Goal: Task Accomplishment & Management: Complete application form

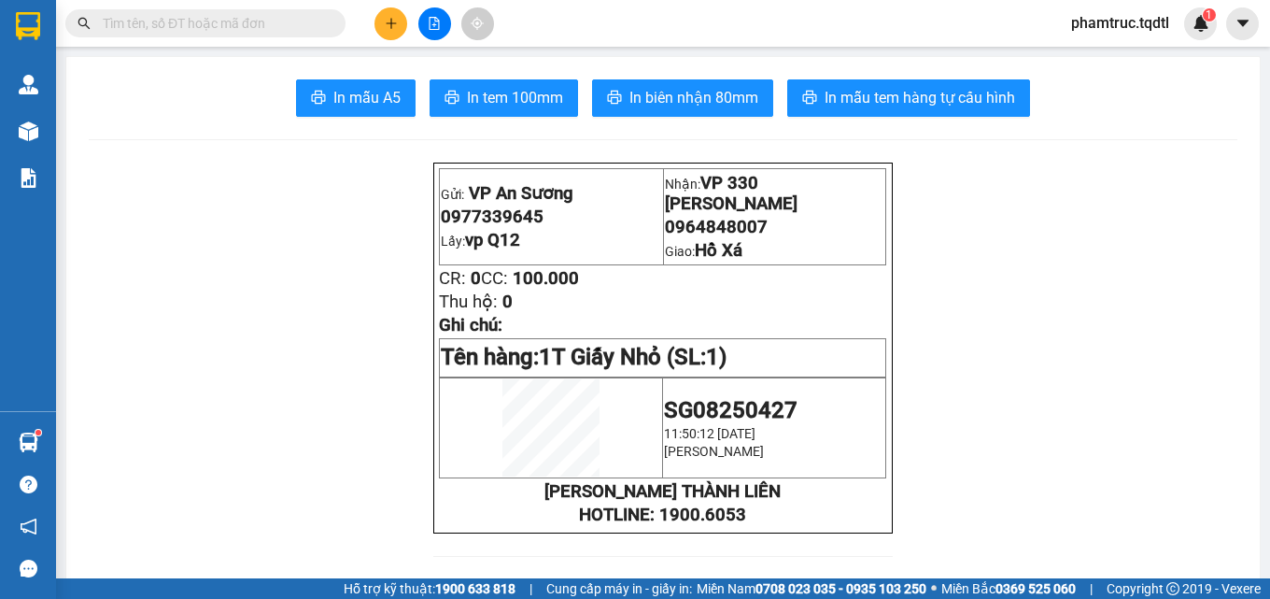
click at [401, 35] on button at bounding box center [390, 23] width 33 height 33
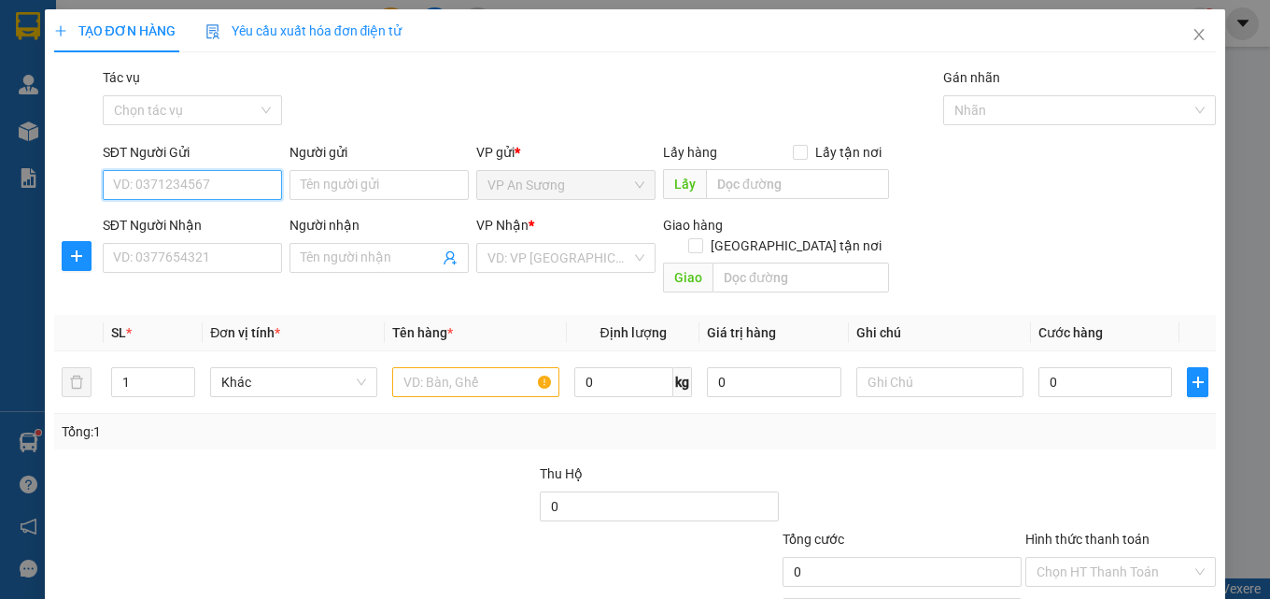
click at [257, 192] on input "SĐT Người Gửi" at bounding box center [192, 185] width 179 height 30
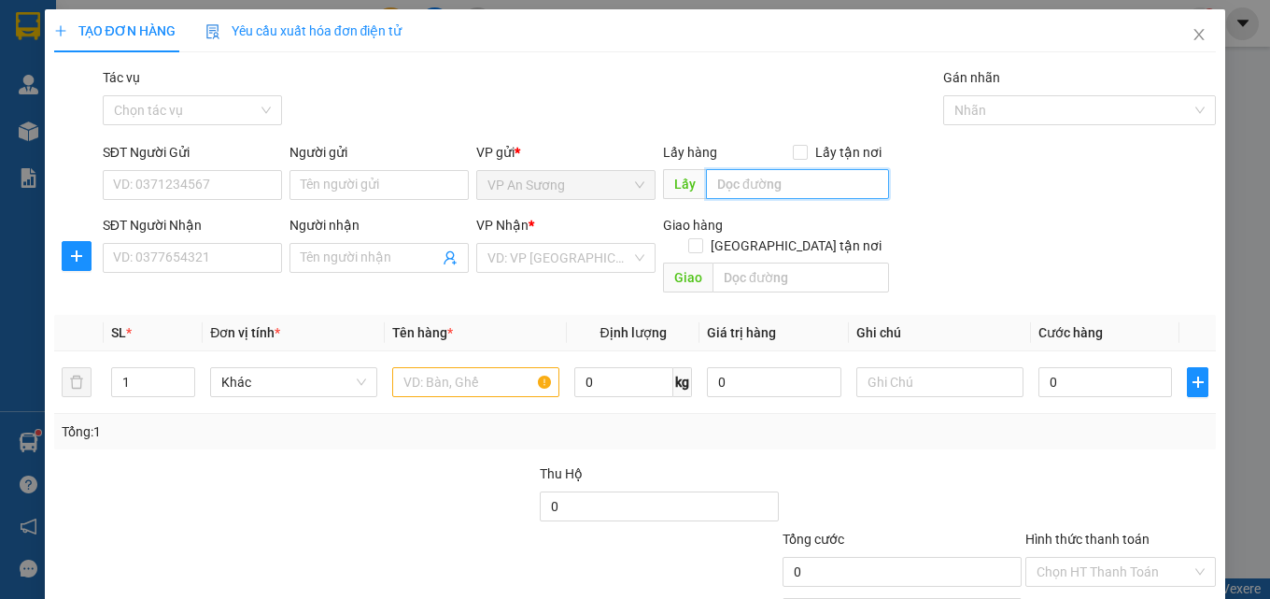
click at [706, 184] on input "text" at bounding box center [797, 184] width 183 height 30
click at [1173, 46] on span "Close" at bounding box center [1199, 35] width 52 height 52
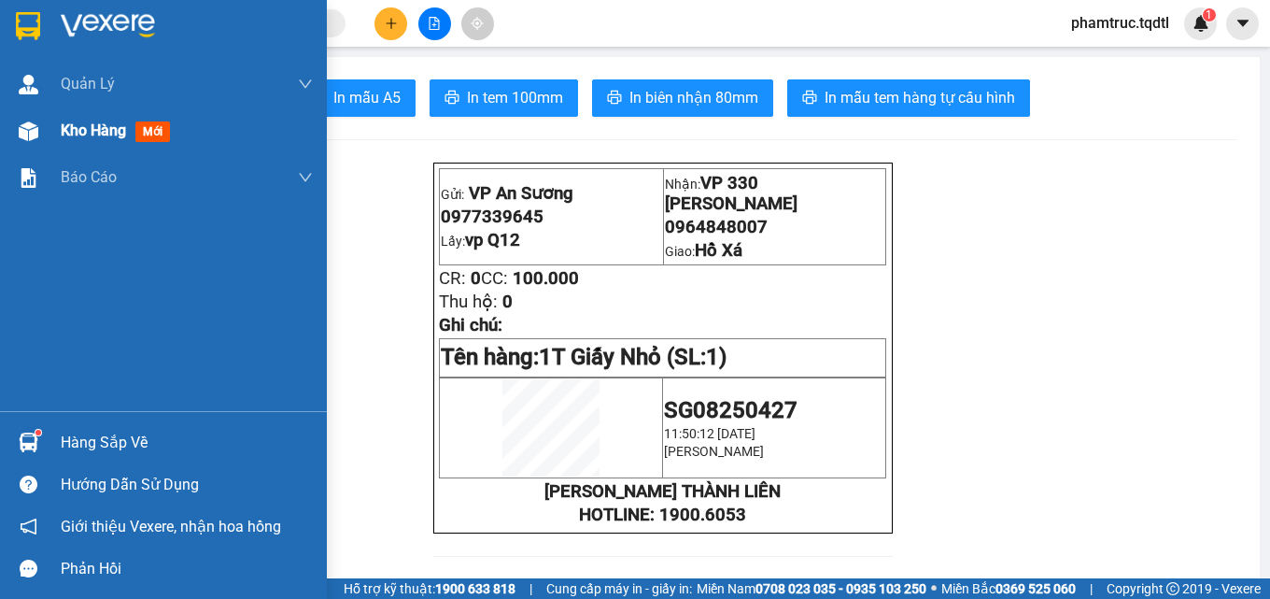
click at [81, 128] on span "Kho hàng" at bounding box center [93, 130] width 65 height 18
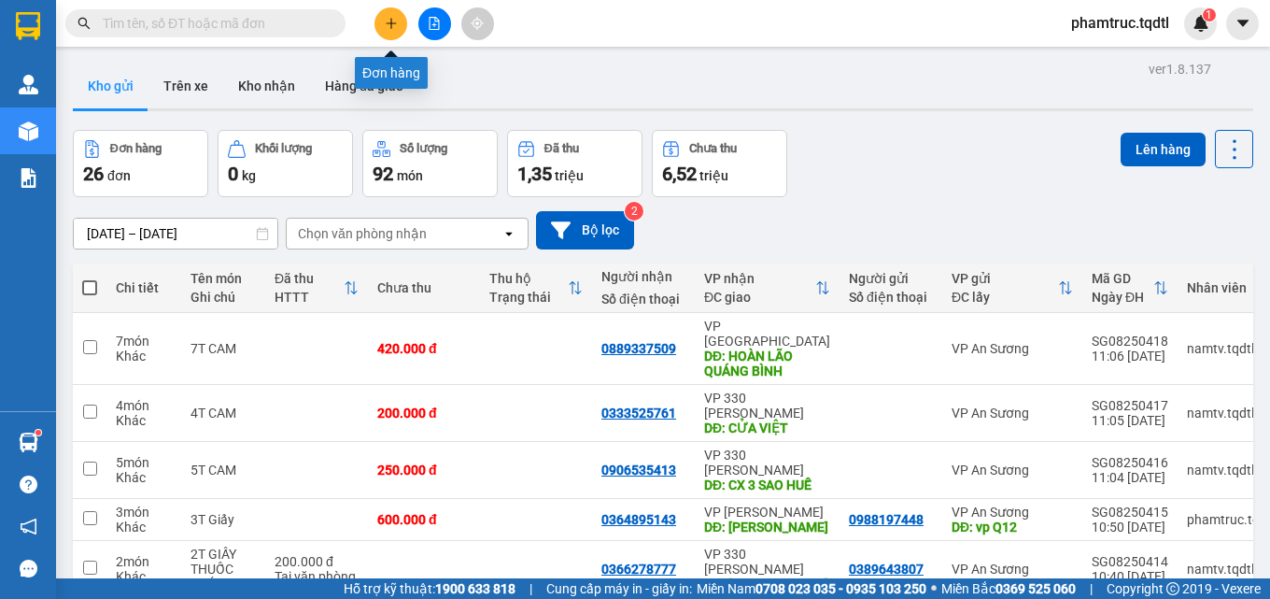
click at [383, 24] on button at bounding box center [390, 23] width 33 height 33
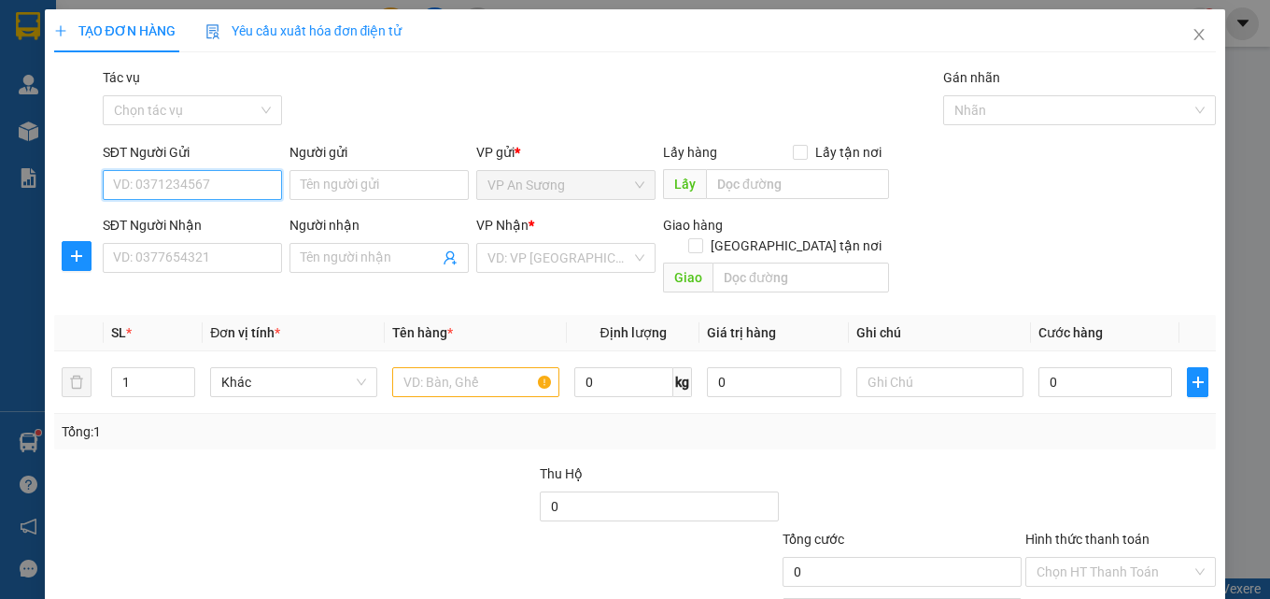
click at [248, 180] on input "SĐT Người Gửi" at bounding box center [192, 185] width 179 height 30
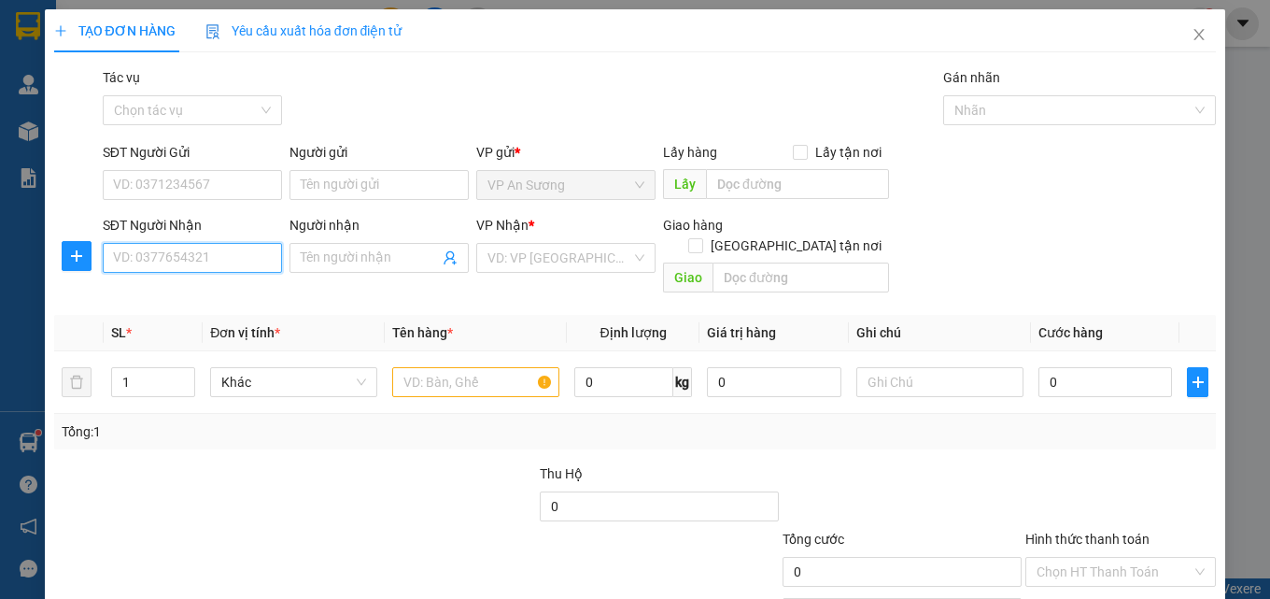
click at [191, 263] on input "SĐT Người Nhận" at bounding box center [192, 258] width 179 height 30
type input "0938092939"
click at [245, 303] on div "0938092939 - thành cf" at bounding box center [190, 295] width 155 height 21
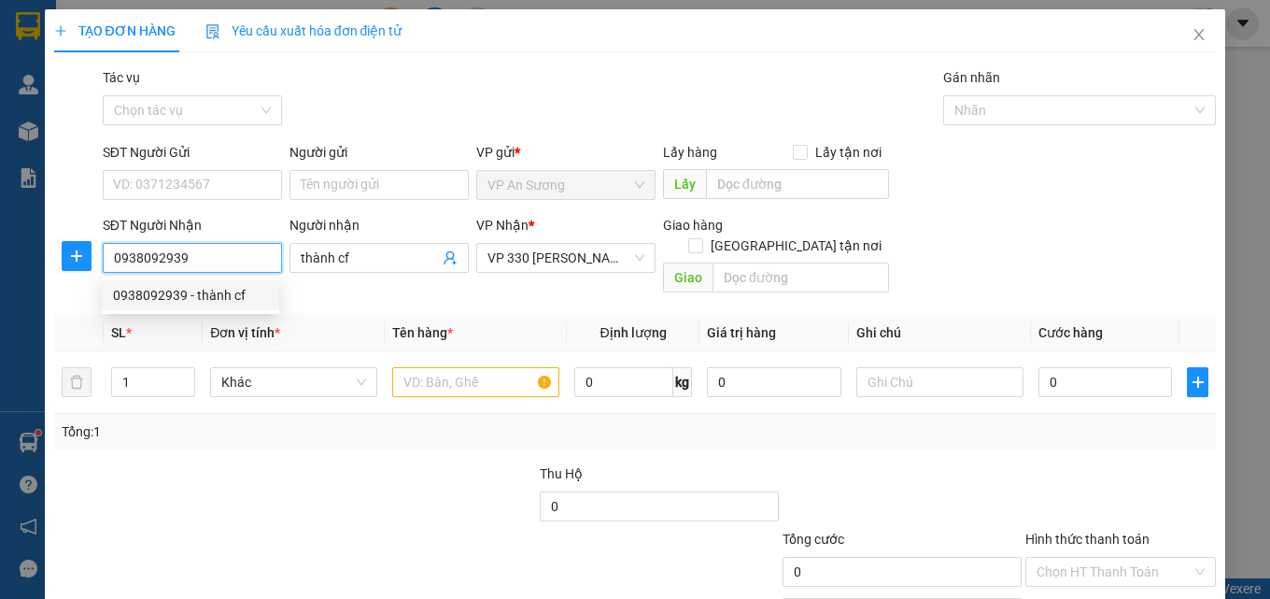
type input "thành cf"
type input "100.000"
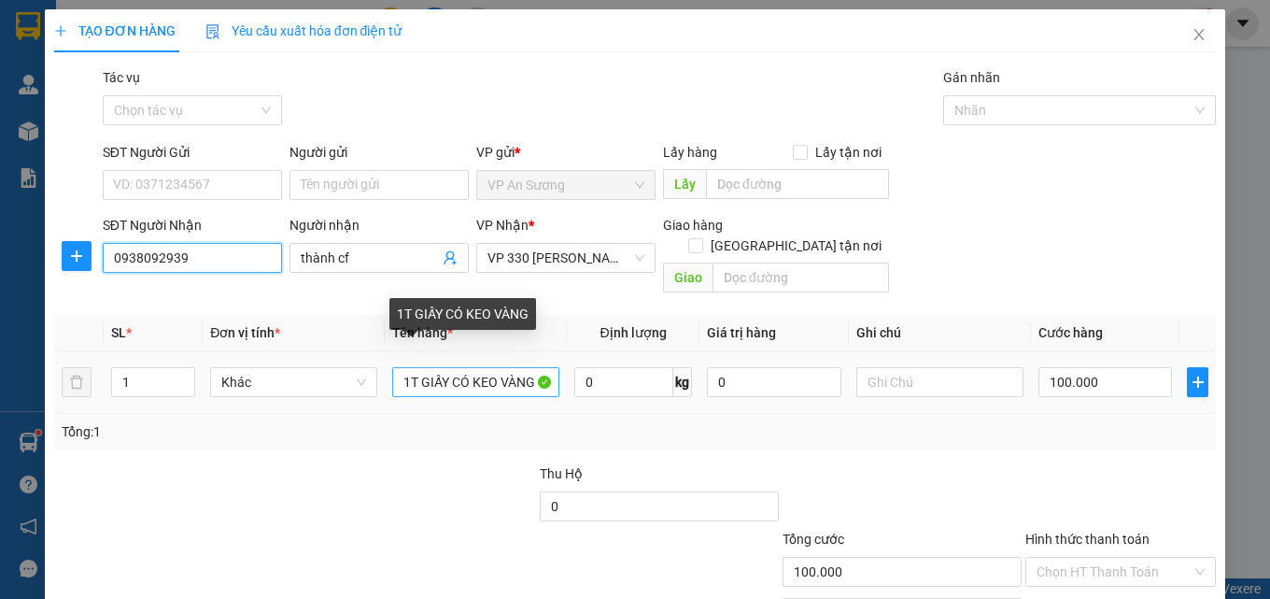
type input "0938092939"
drag, startPoint x: 525, startPoint y: 360, endPoint x: 350, endPoint y: 390, distance: 177.3
click at [350, 390] on tr "1 Khác 1T GIẤY CÓ KEO VÀNG 0 kg 0 100.000" at bounding box center [635, 382] width 1163 height 63
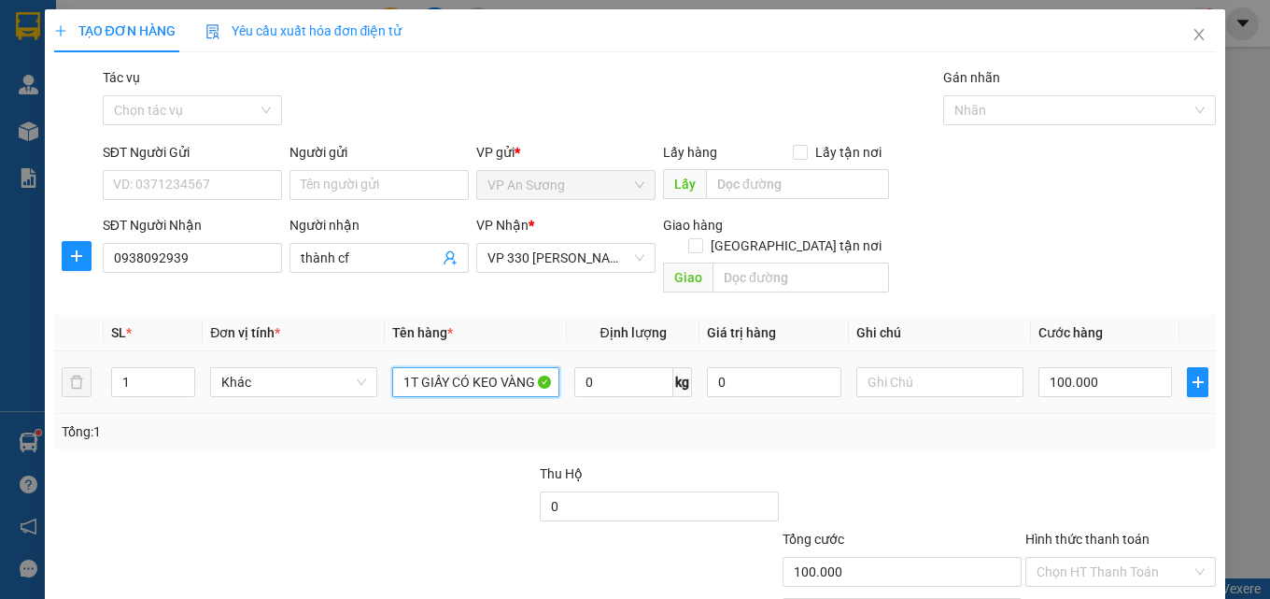
type input "G"
drag, startPoint x: 515, startPoint y: 368, endPoint x: 284, endPoint y: 362, distance: 231.7
click at [367, 363] on tr "1 Khác G 0 kg 0 100.000" at bounding box center [635, 382] width 1163 height 63
click at [149, 368] on input "1" at bounding box center [153, 382] width 82 height 28
type input "3"
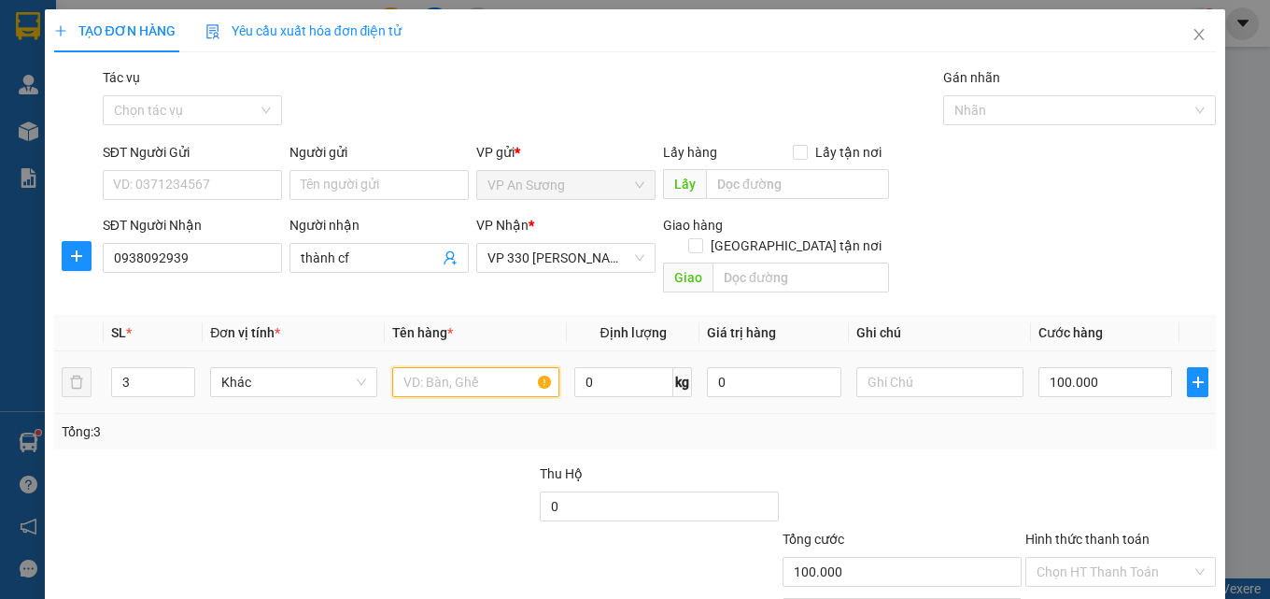
click at [437, 367] on input "text" at bounding box center [475, 382] width 167 height 30
type input "3 Bao CF"
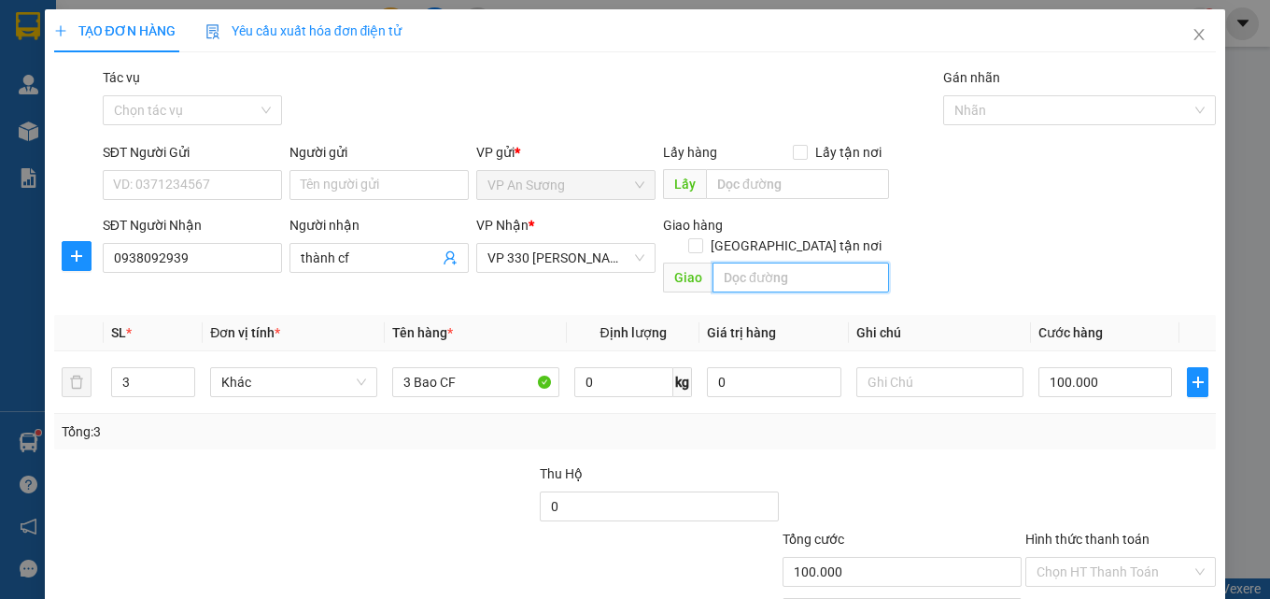
click at [799, 271] on input "text" at bounding box center [800, 277] width 176 height 30
type input "D"
type input "[GEOGRAPHIC_DATA]"
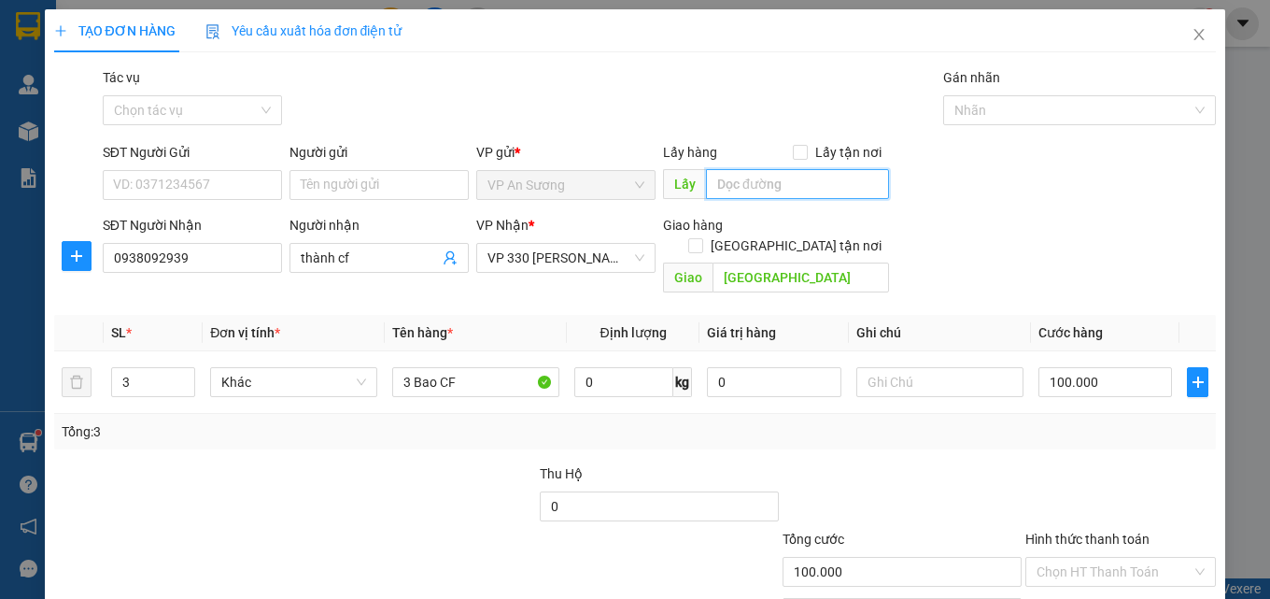
click at [741, 192] on input "text" at bounding box center [797, 184] width 183 height 30
type input "vp Q12"
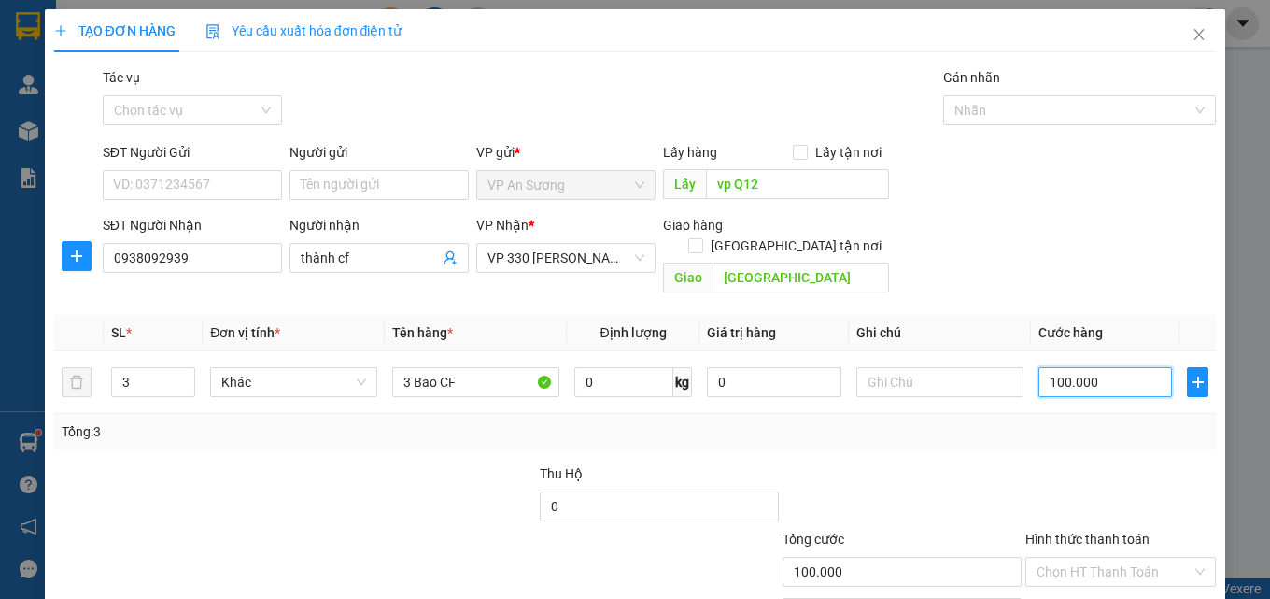
type input "0"
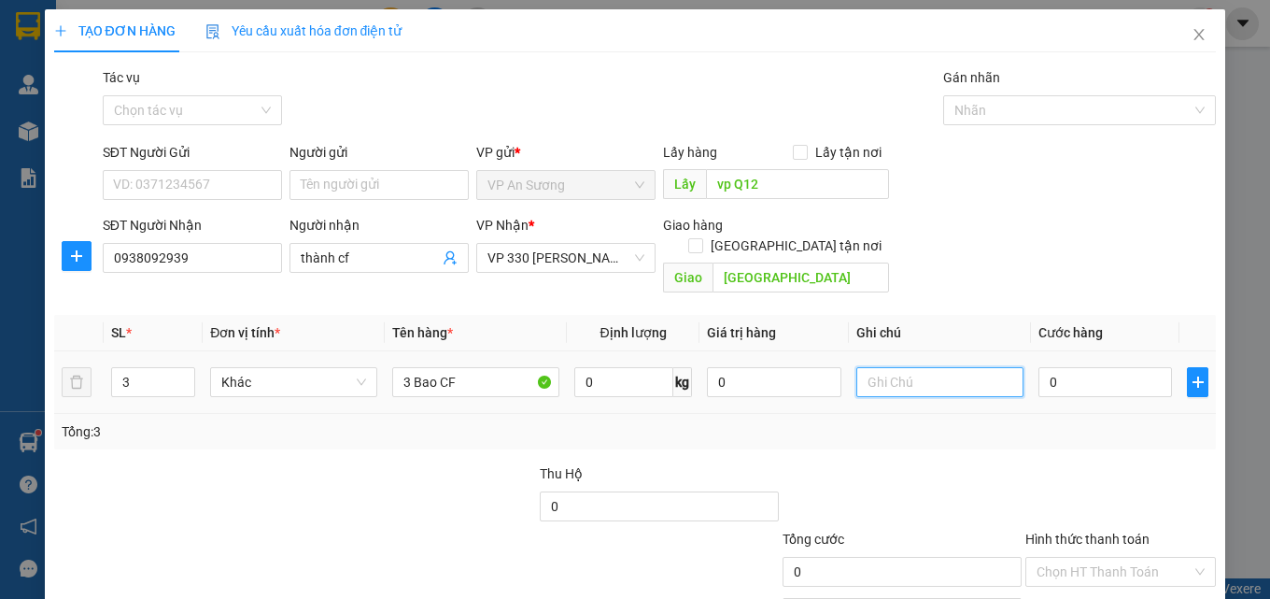
click at [928, 367] on input "text" at bounding box center [939, 382] width 167 height 30
type input "D"
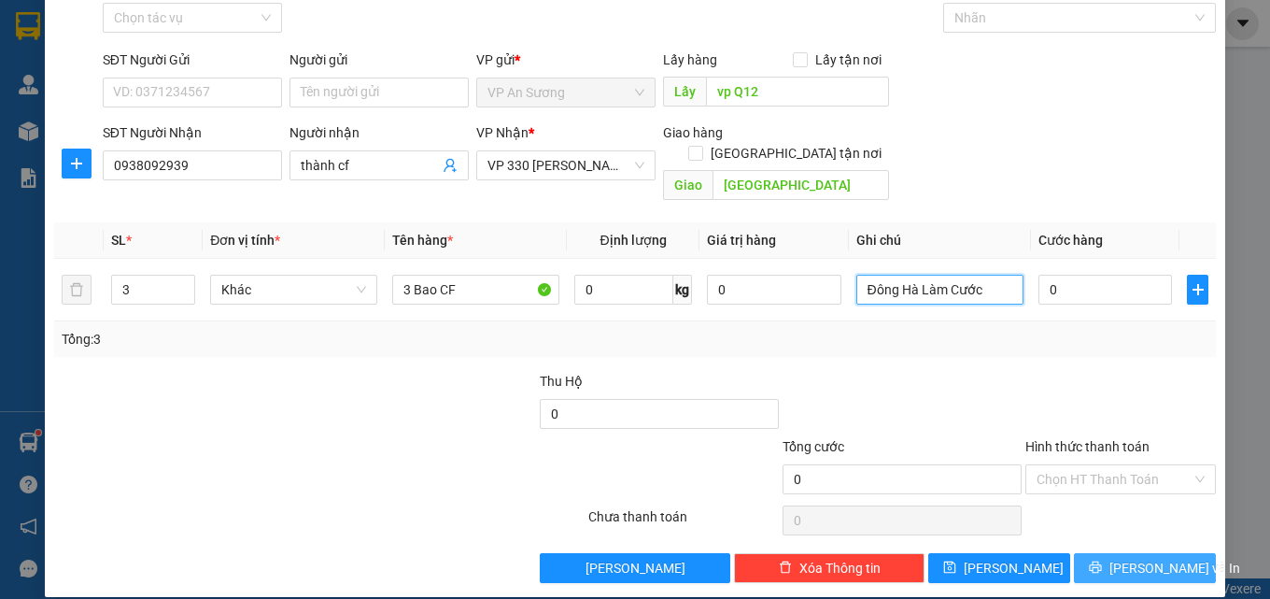
type input "Đông Hà Làm Cước"
click at [1115, 553] on button "[PERSON_NAME] và In" at bounding box center [1145, 568] width 142 height 30
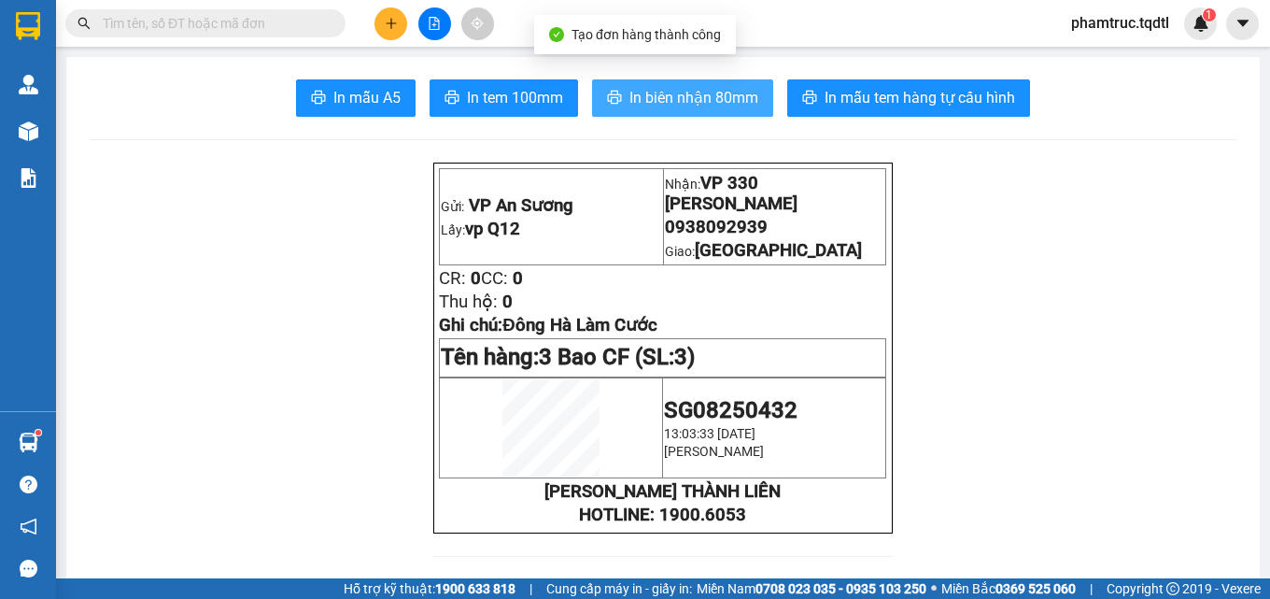
click at [715, 95] on span "In biên nhận 80mm" at bounding box center [693, 97] width 129 height 23
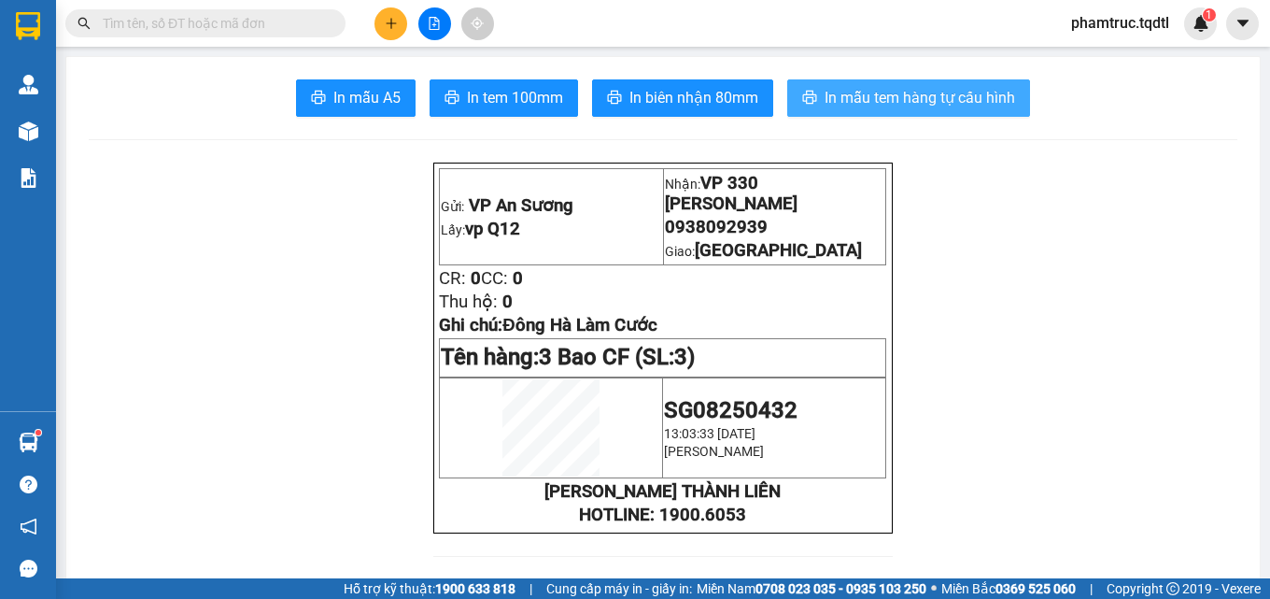
click at [903, 106] on span "In mẫu tem hàng tự cấu hình" at bounding box center [920, 97] width 190 height 23
click at [389, 35] on button at bounding box center [390, 23] width 33 height 33
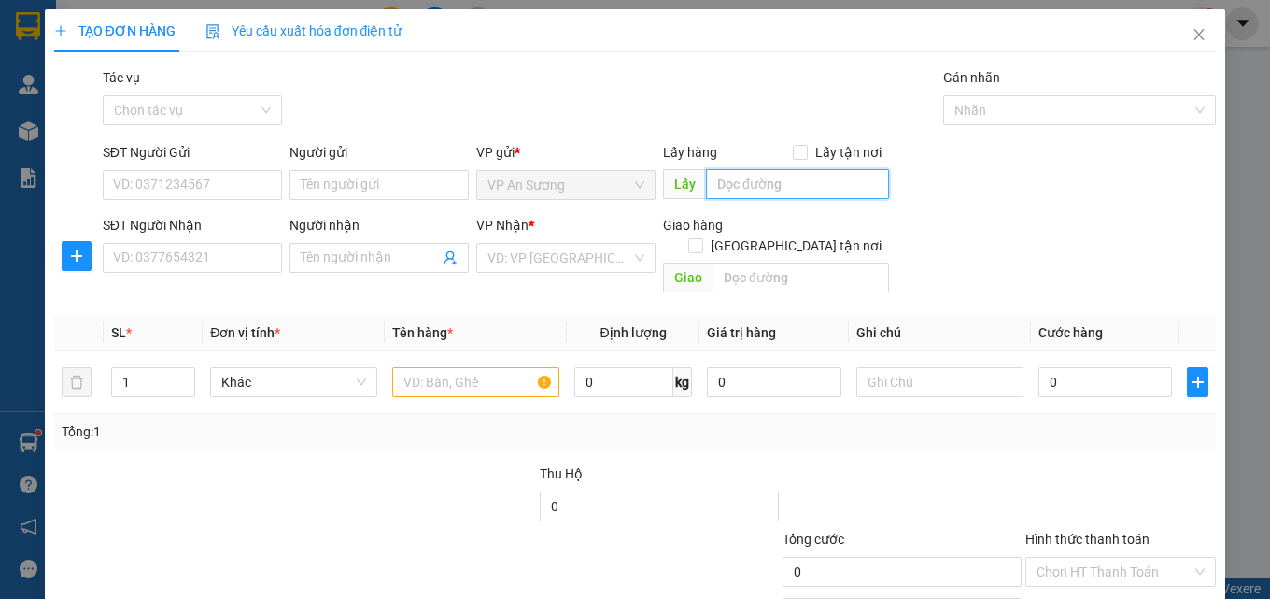
click at [873, 190] on input "text" at bounding box center [797, 184] width 183 height 30
type input "vp Q12"
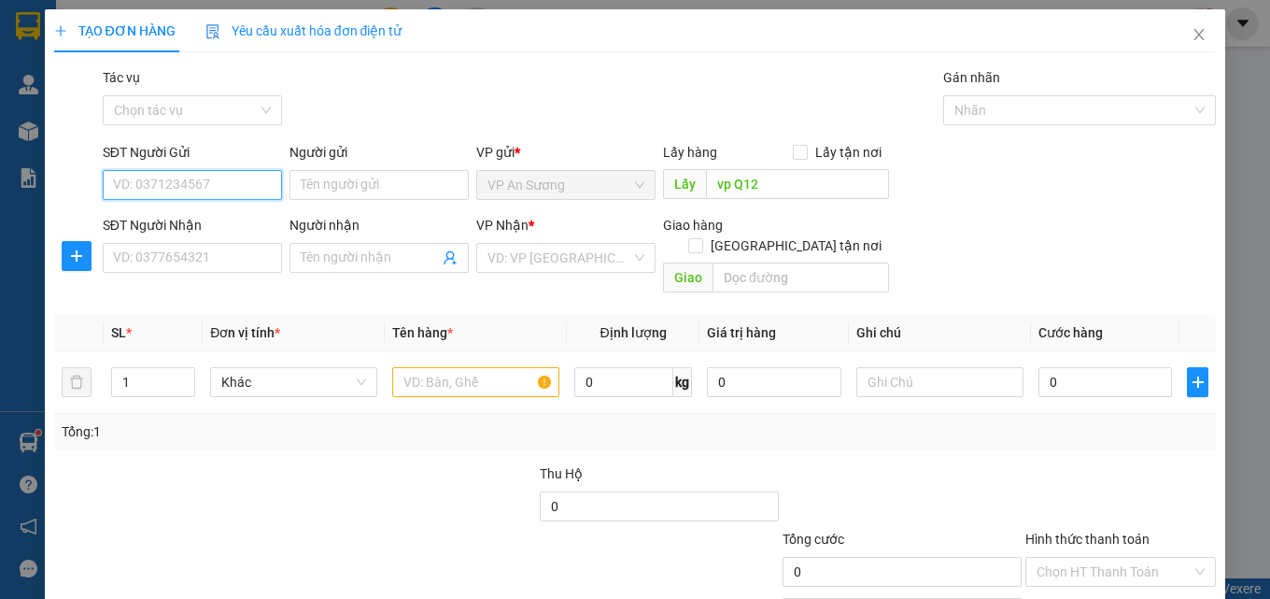
click at [203, 183] on input "SĐT Người Gửi" at bounding box center [192, 185] width 179 height 30
type input "0981558579"
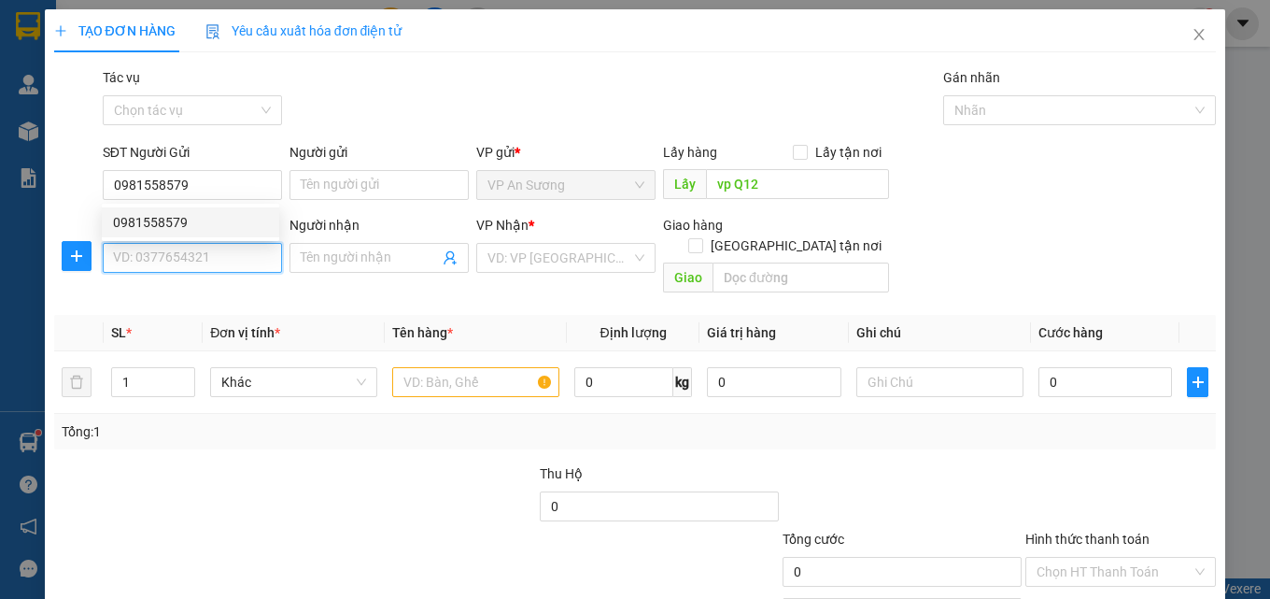
click at [181, 250] on input "SĐT Người Nhận" at bounding box center [192, 258] width 179 height 30
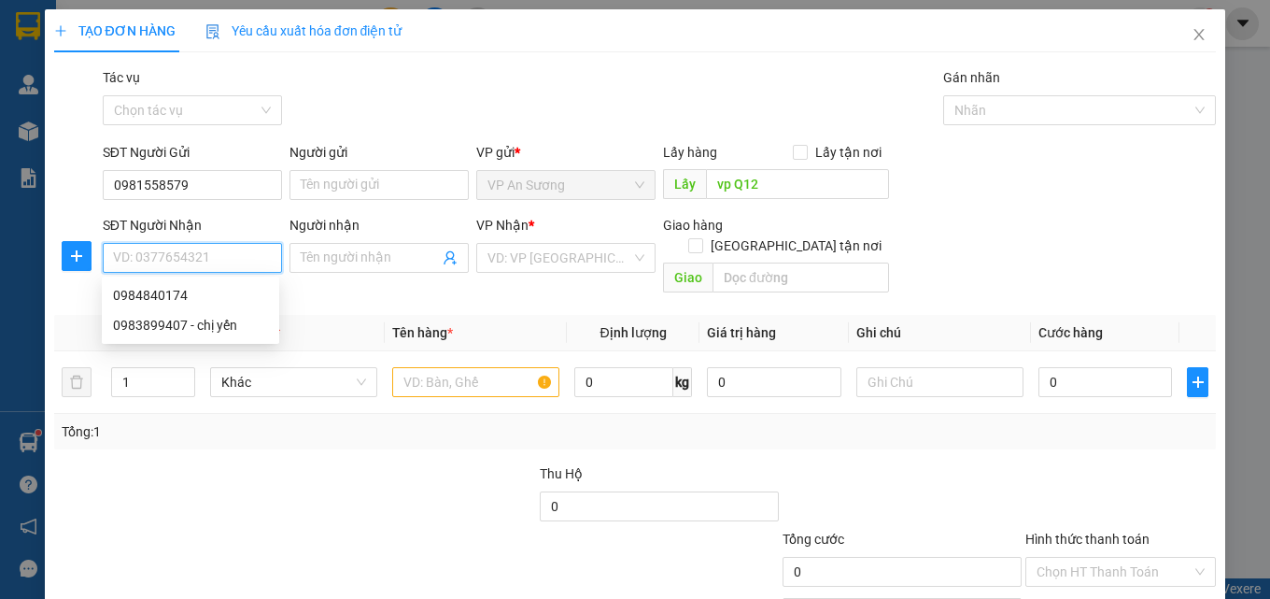
click at [180, 252] on input "SĐT Người Nhận" at bounding box center [192, 258] width 179 height 30
click at [233, 289] on div "0984840174" at bounding box center [190, 295] width 155 height 21
type input "0984840174"
type input "ĐÔNG HÀ"
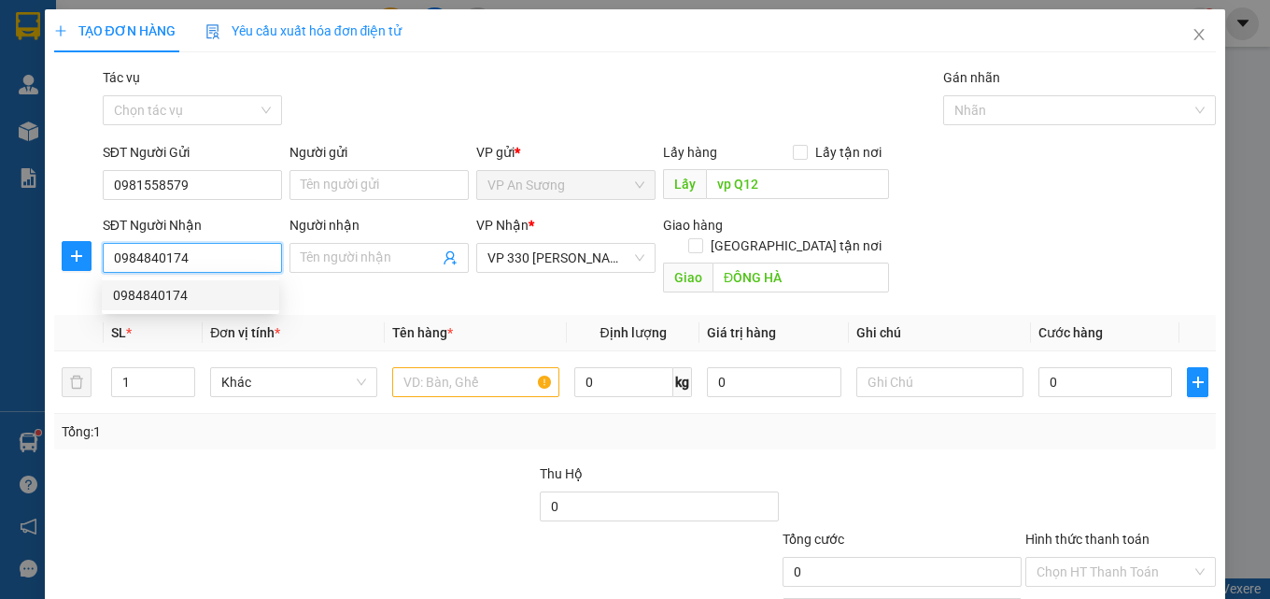
type input "200.000"
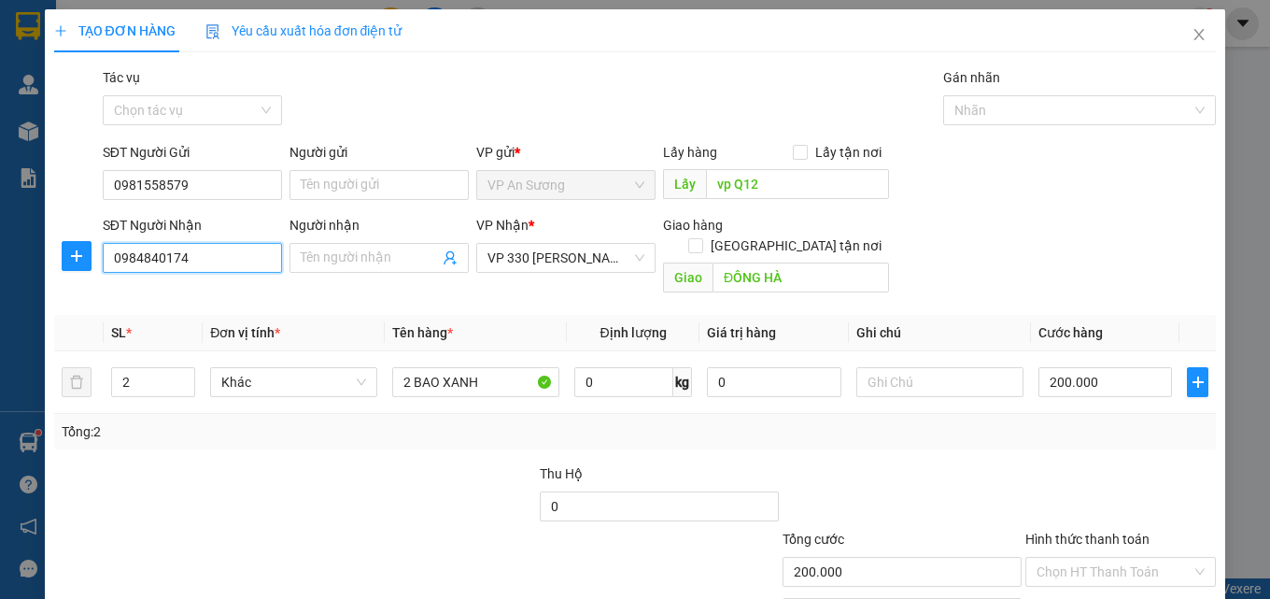
click at [237, 260] on input "0984840174" at bounding box center [192, 258] width 179 height 30
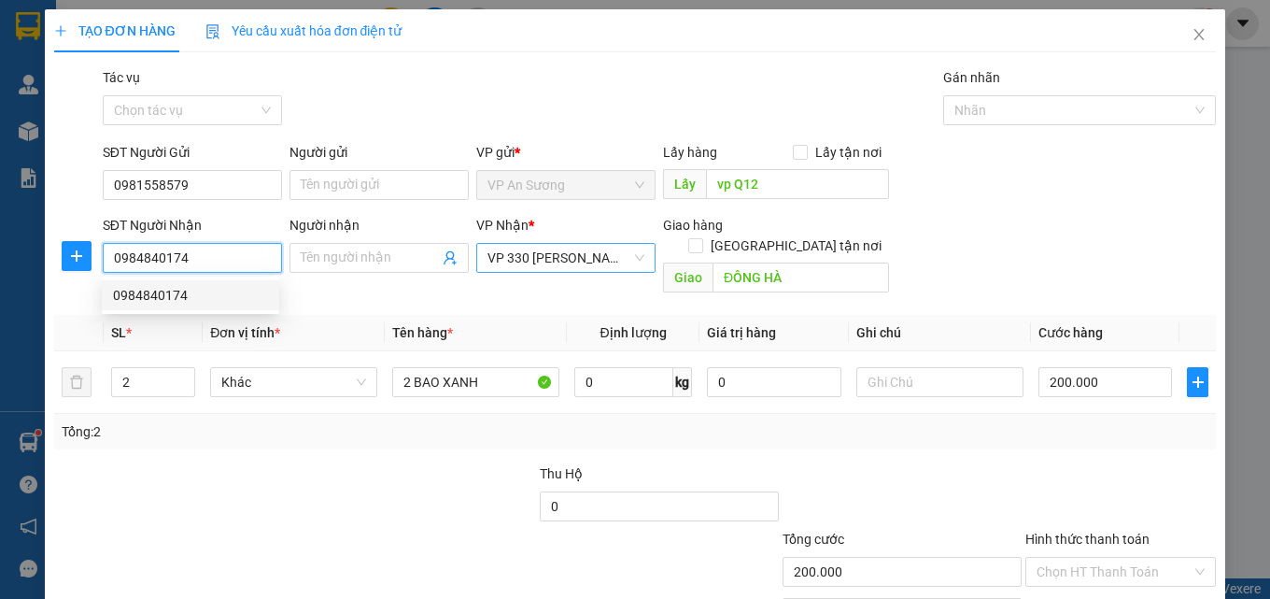
click at [515, 265] on span "VP 330 [PERSON_NAME]" at bounding box center [565, 258] width 157 height 28
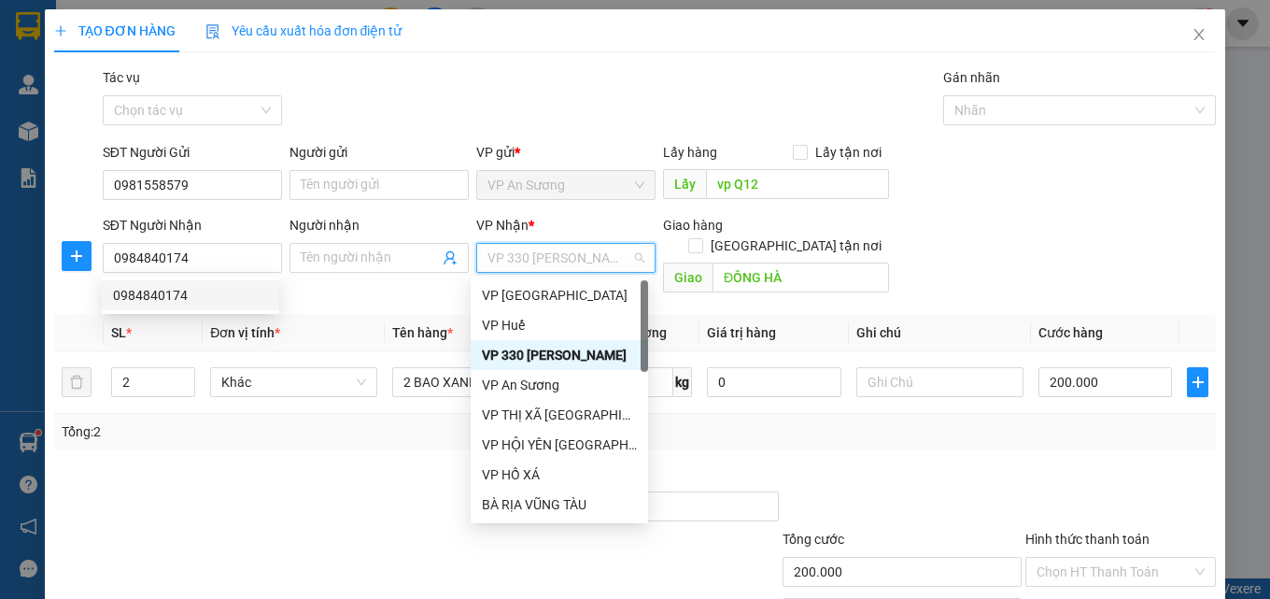
click at [629, 261] on span "VP 330 [PERSON_NAME]" at bounding box center [565, 258] width 157 height 28
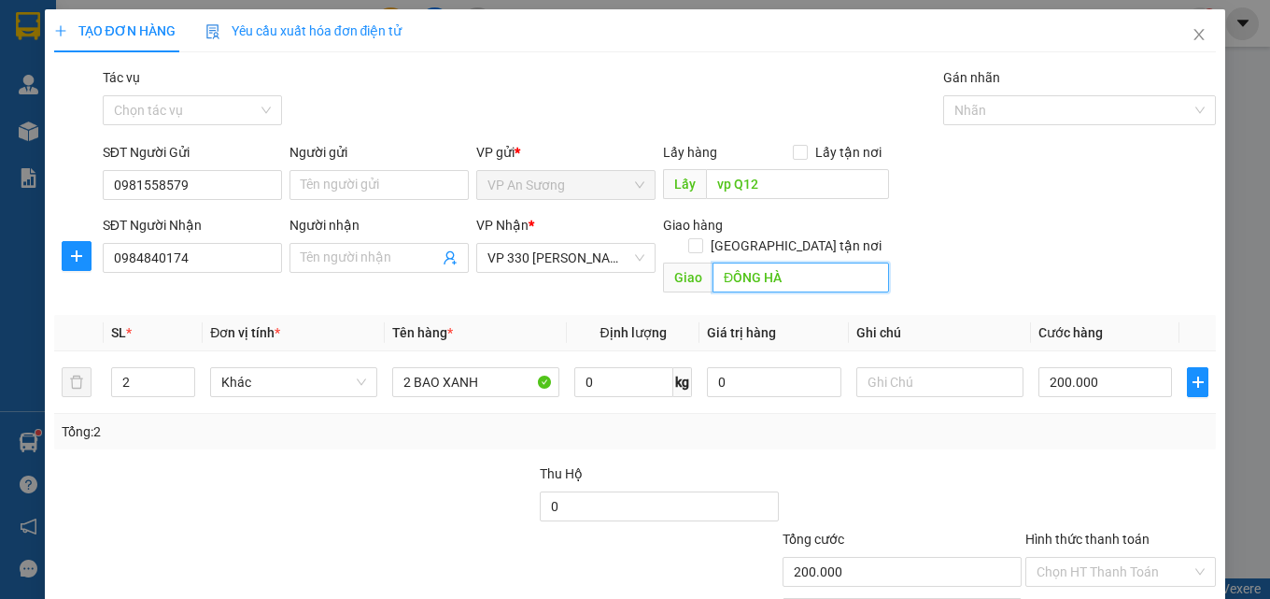
click at [800, 262] on input "ĐÔNG HÀ" at bounding box center [800, 277] width 176 height 30
click at [908, 229] on div "SĐT Người Nhận 0984840174 Người nhận Tên người nhận VP Nhận * VP 330 [PERSON_NA…" at bounding box center [659, 258] width 1121 height 86
drag, startPoint x: 492, startPoint y: 362, endPoint x: 303, endPoint y: 401, distance: 192.5
click at [303, 401] on div "SL * Đơn vị tính * Tên hàng * Định lượng Giá trị hàng Ghi chú Cước hàng 2 Khác …" at bounding box center [635, 382] width 1163 height 134
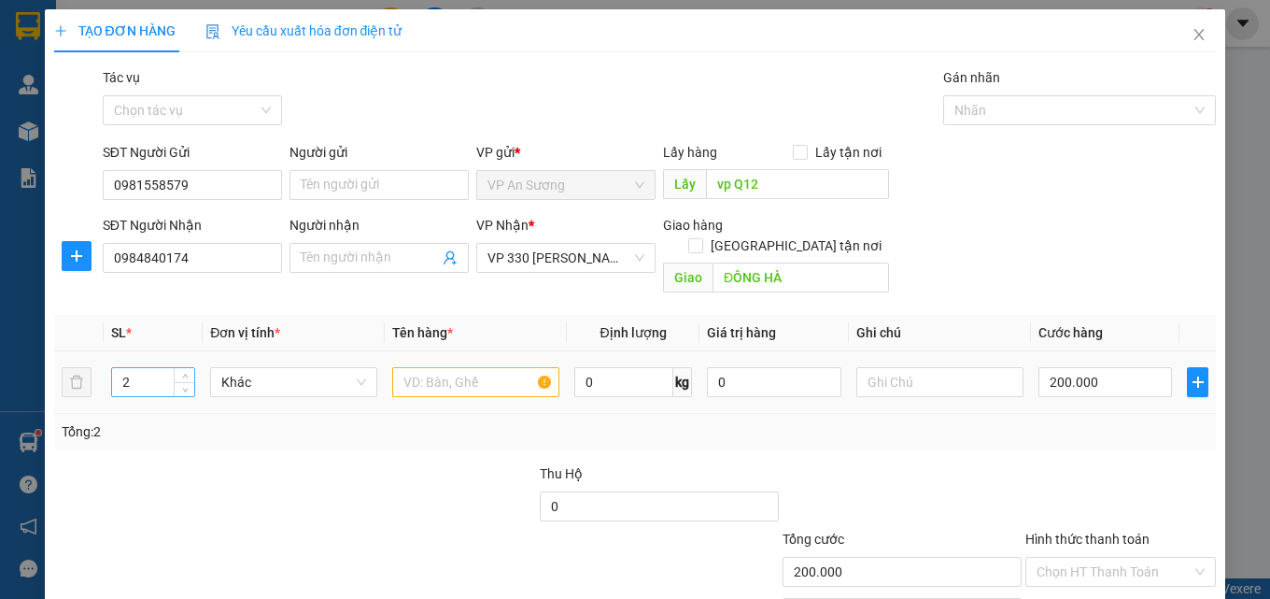
click at [160, 368] on input "2" at bounding box center [153, 382] width 82 height 28
type input "5"
click at [462, 376] on div at bounding box center [475, 381] width 167 height 37
click at [468, 367] on input "text" at bounding box center [475, 382] width 167 height 30
type input "4 Bao Xanh 1 Bao Trắng"
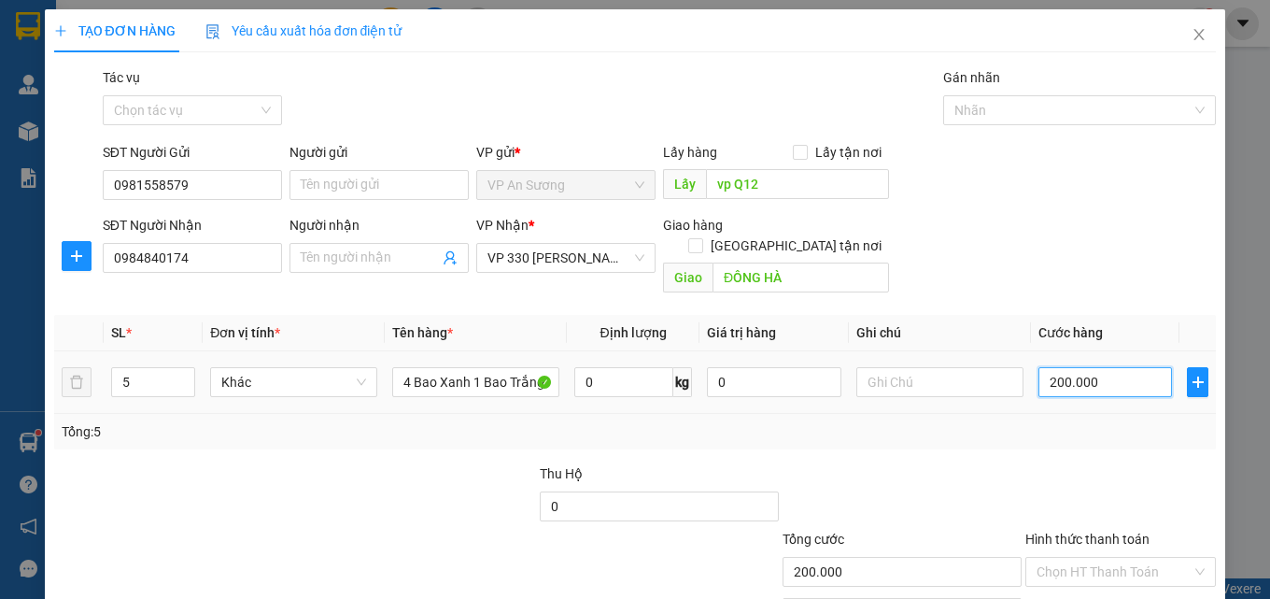
click at [1080, 367] on input "200.000" at bounding box center [1105, 382] width 134 height 30
click at [1086, 367] on input "200.000" at bounding box center [1105, 382] width 134 height 30
drag, startPoint x: 1104, startPoint y: 361, endPoint x: 953, endPoint y: 404, distance: 156.4
click at [953, 404] on div "SL * Đơn vị tính * Tên hàng * Định lượng Giá trị hàng Ghi chú Cước hàng 5 Khác …" at bounding box center [635, 382] width 1163 height 134
type input "0"
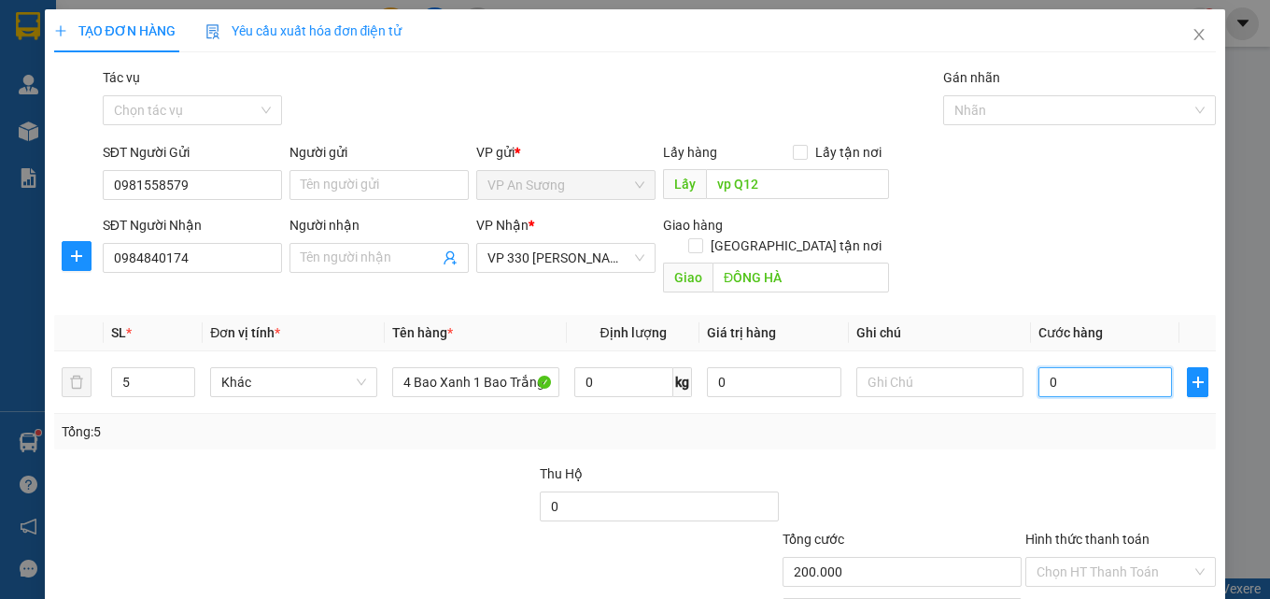
type input "0"
type input "70"
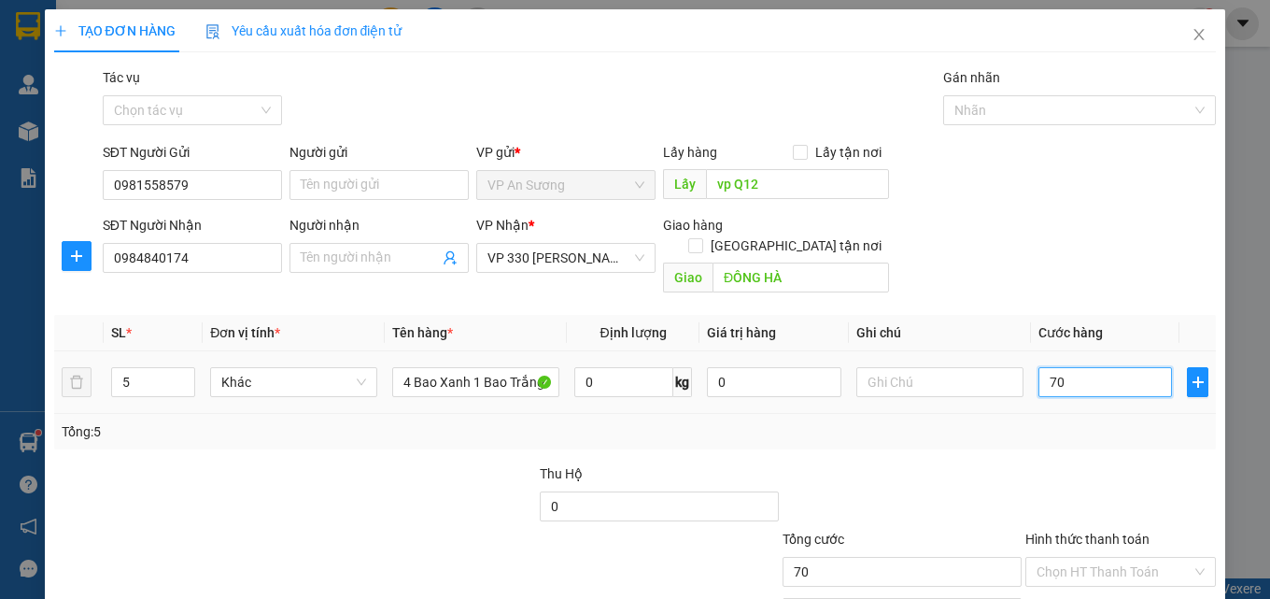
type input "700"
type input "7.000"
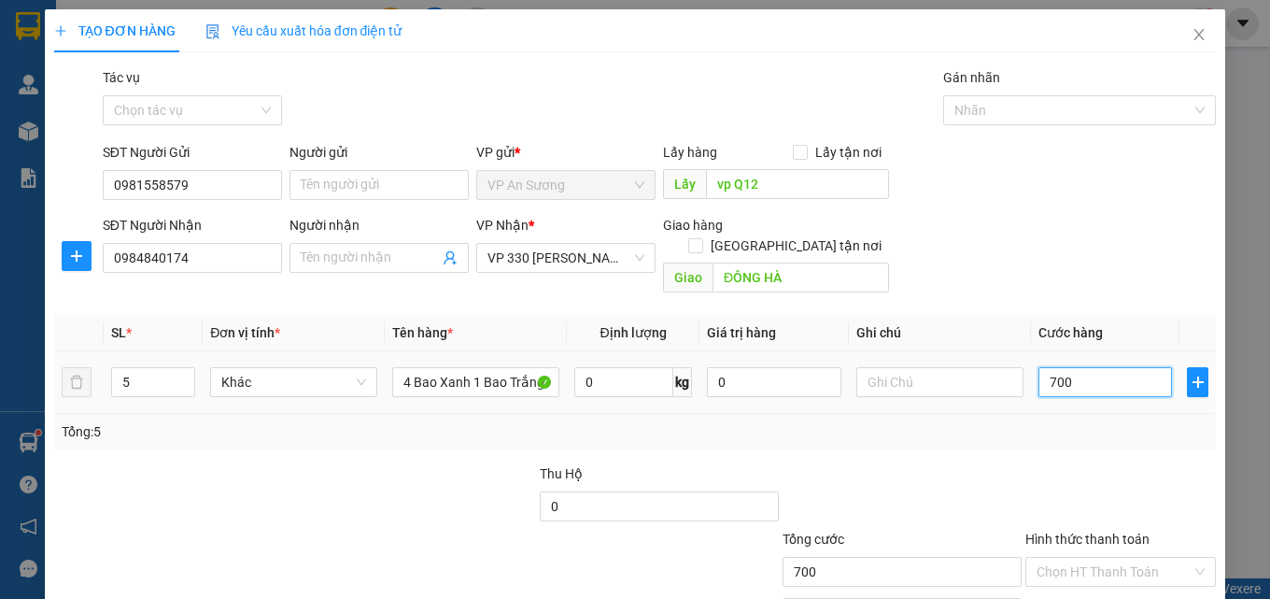
type input "7.000"
type input "70.000"
type input "700.000"
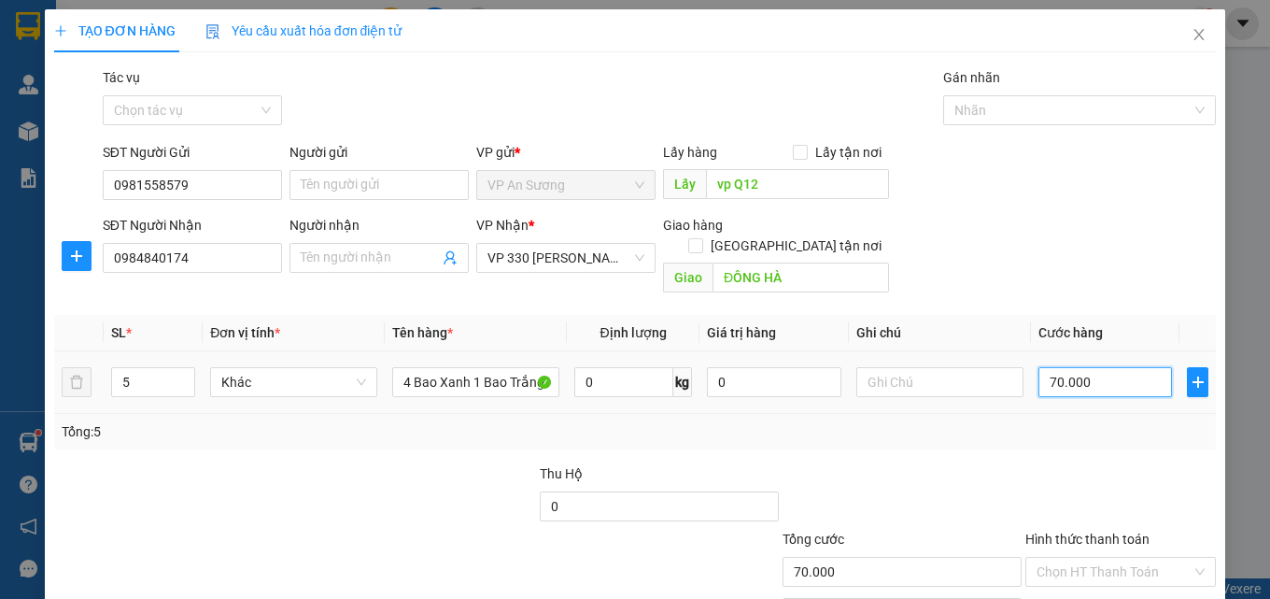
type input "700.000"
click at [986, 367] on input "text" at bounding box center [939, 382] width 167 height 30
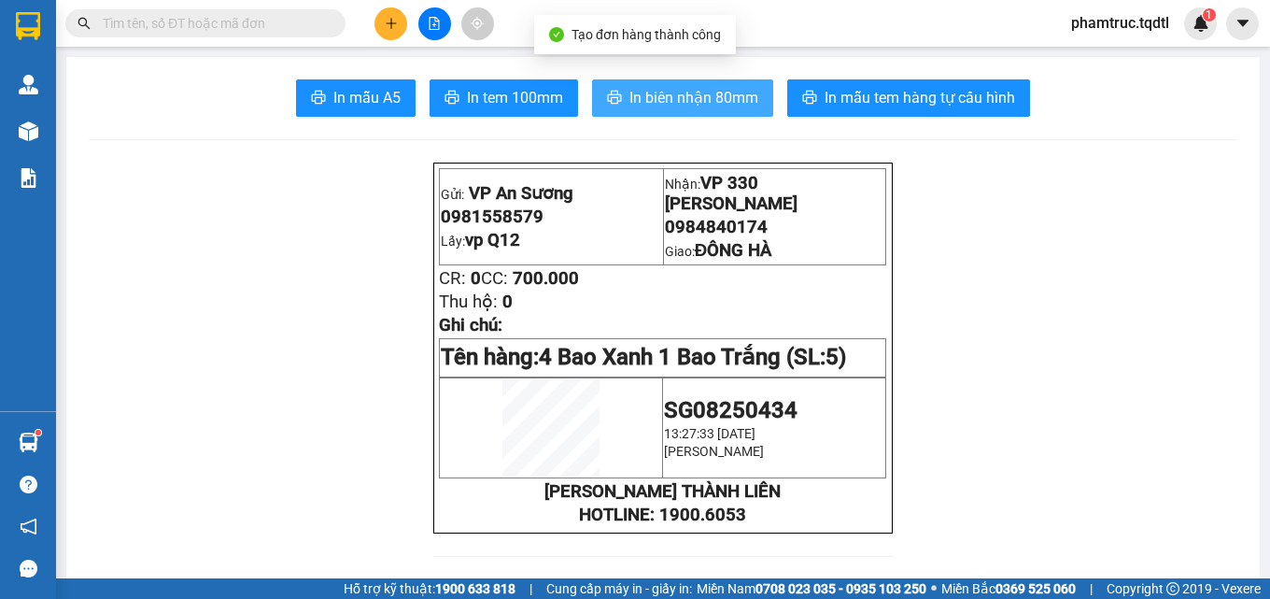
click at [733, 106] on span "In biên nhận 80mm" at bounding box center [693, 97] width 129 height 23
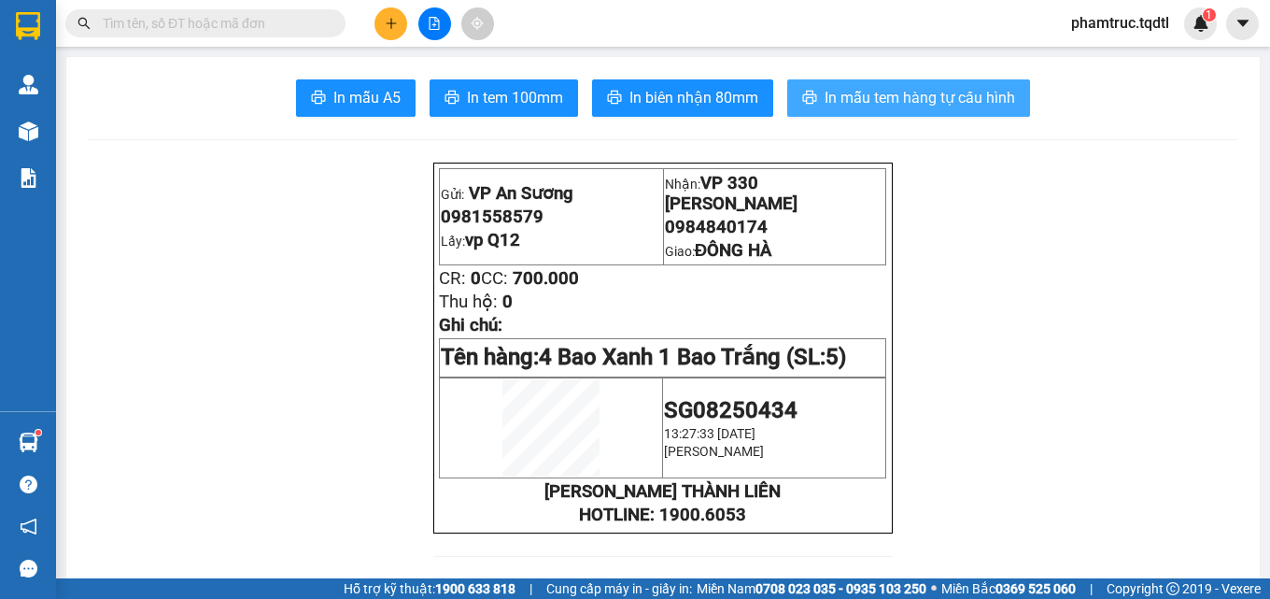
click at [932, 112] on button "In mẫu tem hàng tự cấu hình" at bounding box center [908, 97] width 243 height 37
